Goal: Task Accomplishment & Management: Complete application form

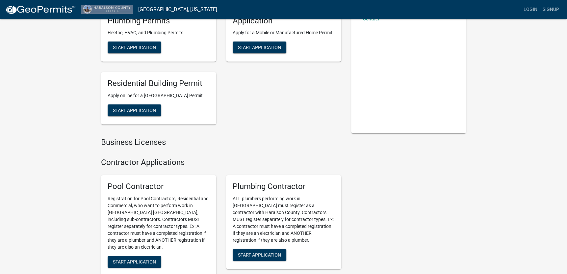
scroll to position [77, 0]
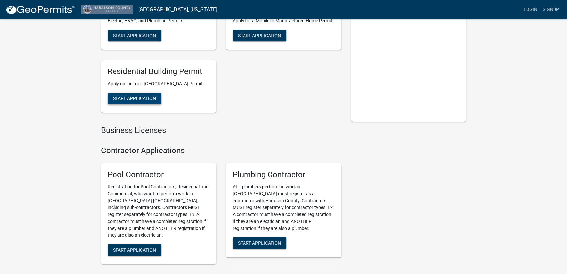
drag, startPoint x: 154, startPoint y: 107, endPoint x: 71, endPoint y: 93, distance: 84.3
click at [71, 93] on div "Zoning and Permitting Electric, HVAC, and Plumbing Permits Electric, HVAC, and …" at bounding box center [283, 229] width 567 height 612
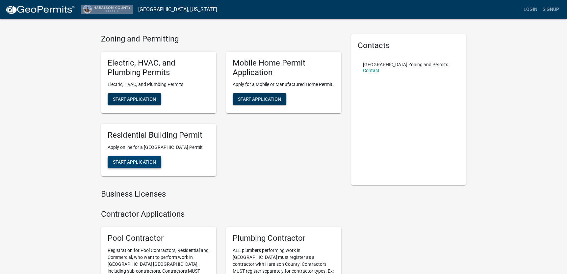
scroll to position [0, 0]
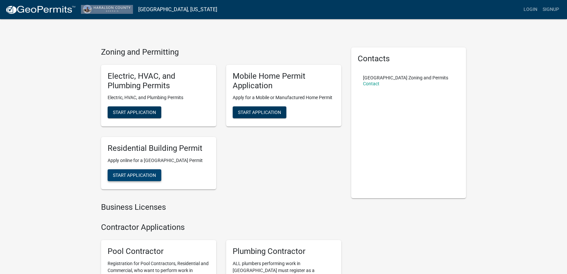
click at [150, 178] on span "Start Application" at bounding box center [134, 174] width 43 height 5
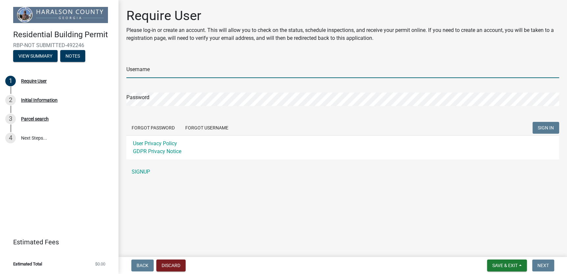
type input "permitscharleston"
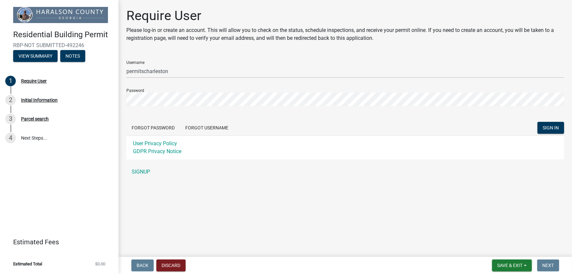
drag, startPoint x: 266, startPoint y: 179, endPoint x: 262, endPoint y: 180, distance: 4.5
click at [266, 180] on div "Require User Please log-in or create an account. This will allow you to check o…" at bounding box center [344, 96] width 447 height 176
